Goal: Task Accomplishment & Management: Manage account settings

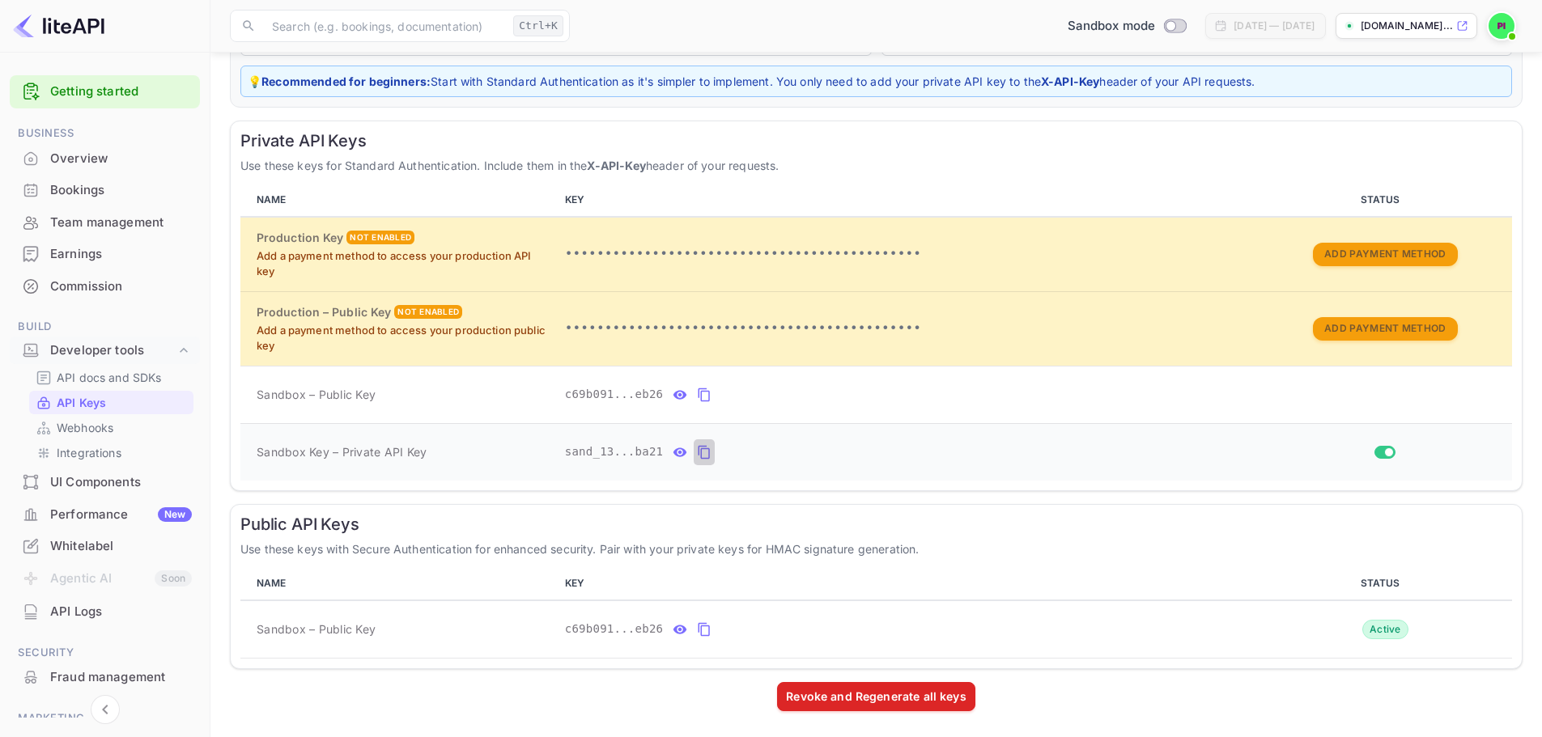
click at [697, 451] on icon "private api keys table" at bounding box center [704, 452] width 15 height 19
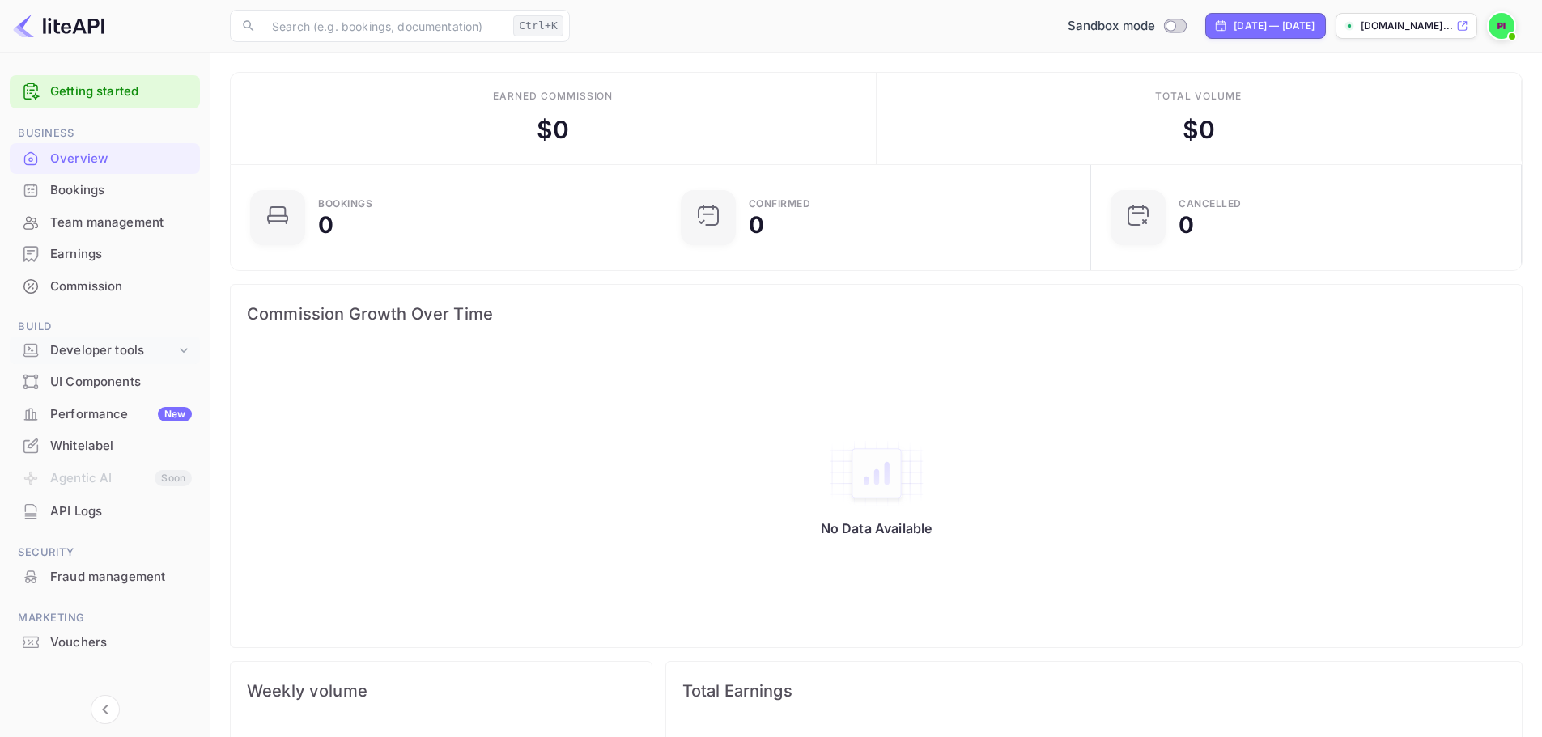
click at [130, 354] on div "Developer tools" at bounding box center [112, 351] width 125 height 19
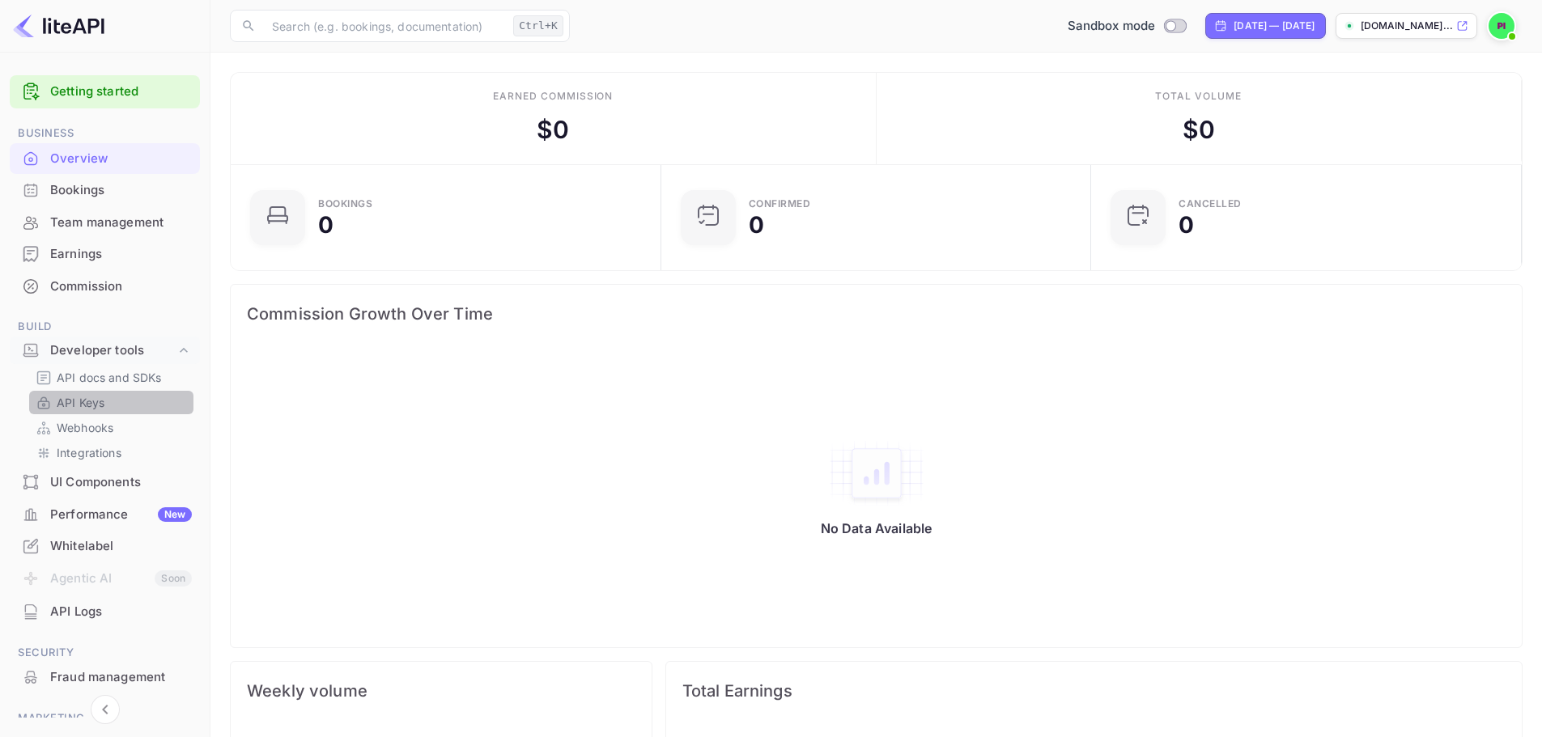
click at [103, 401] on p "API Keys" at bounding box center [81, 402] width 48 height 17
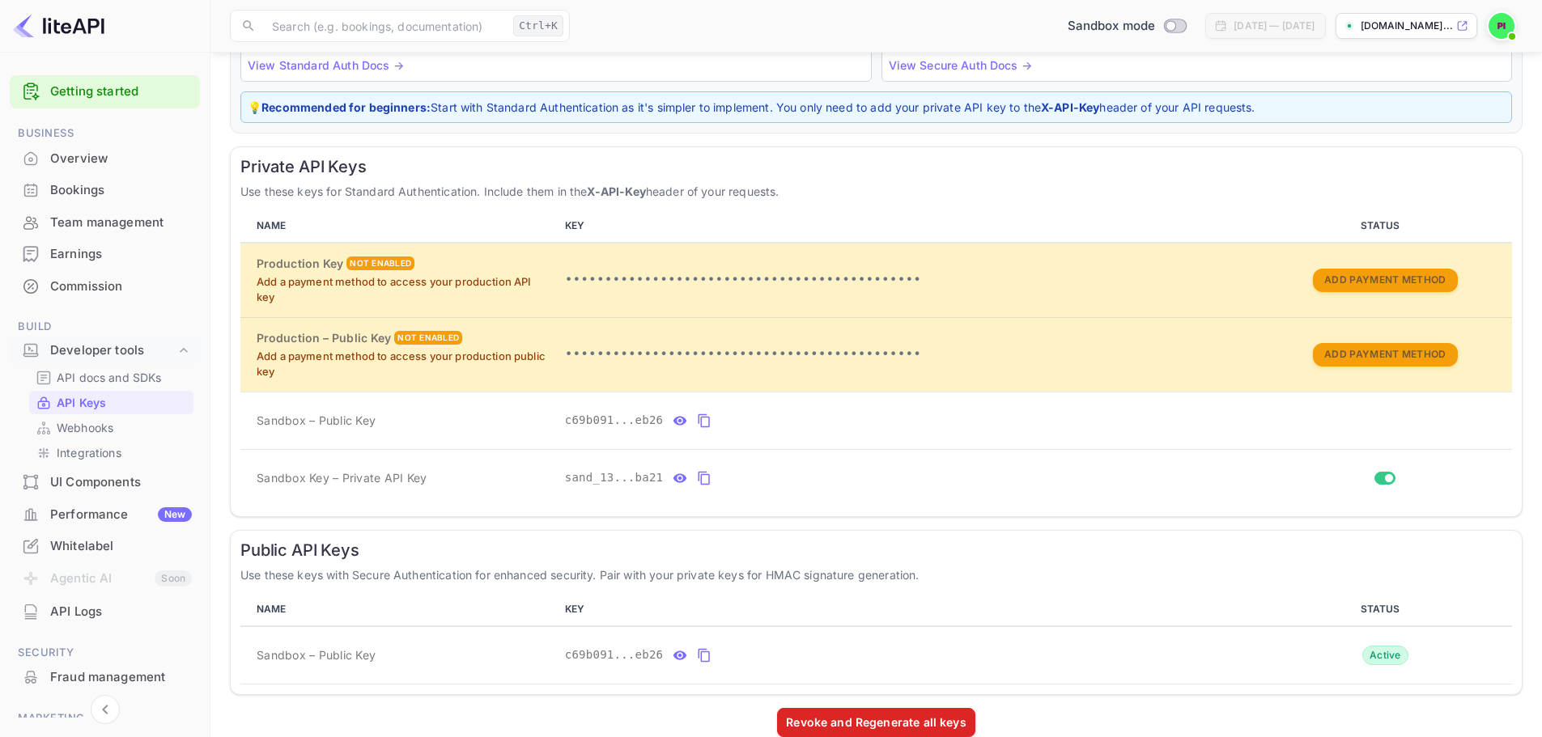
scroll to position [204, 0]
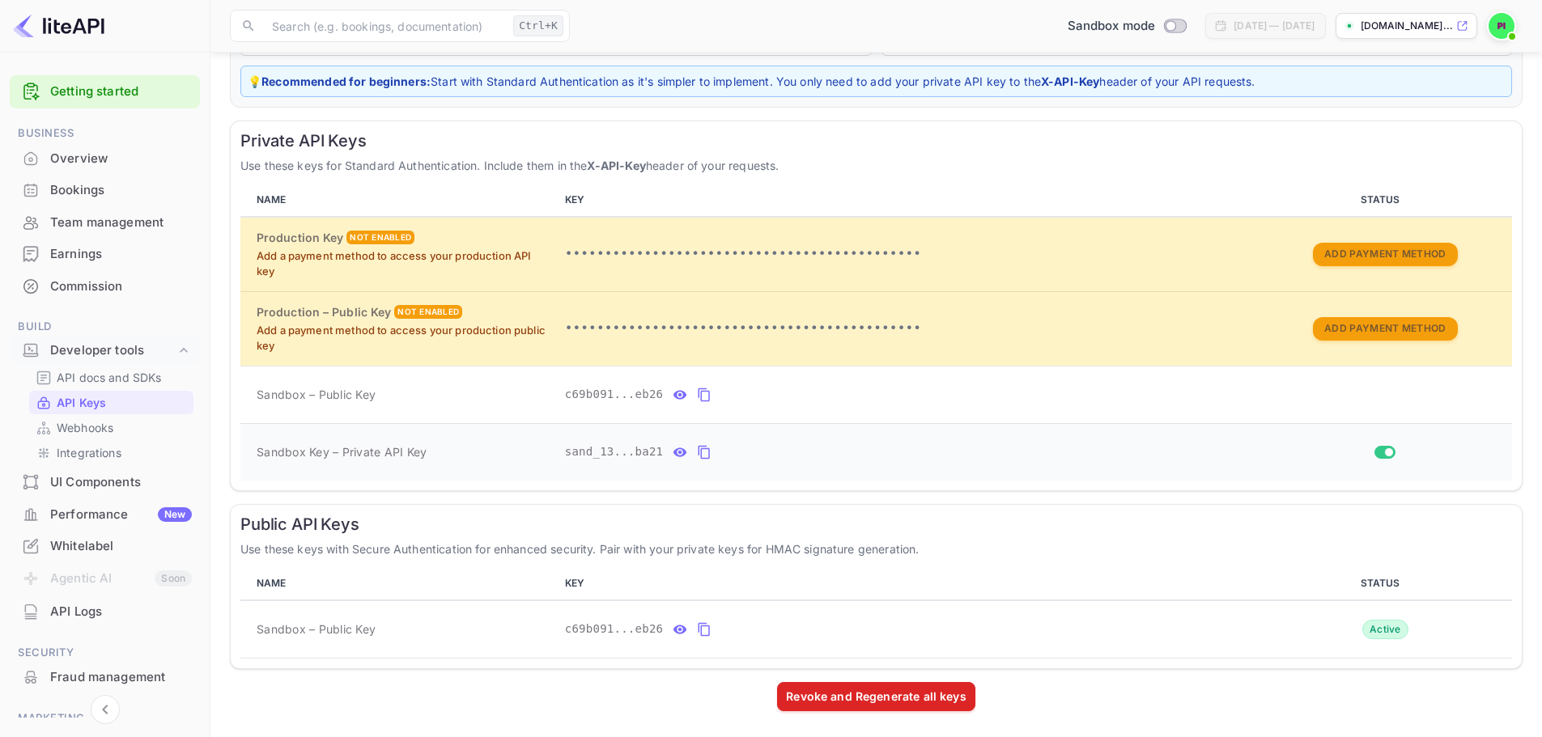
click at [697, 452] on icon "private api keys table" at bounding box center [704, 452] width 15 height 19
